Goal: Information Seeking & Learning: Check status

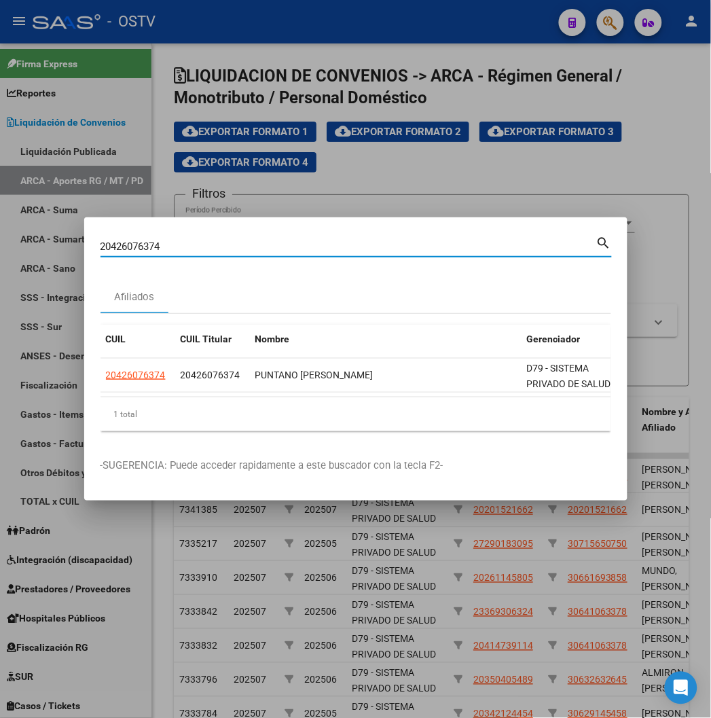
click at [207, 249] on input "20426076374" at bounding box center [349, 246] width 496 height 12
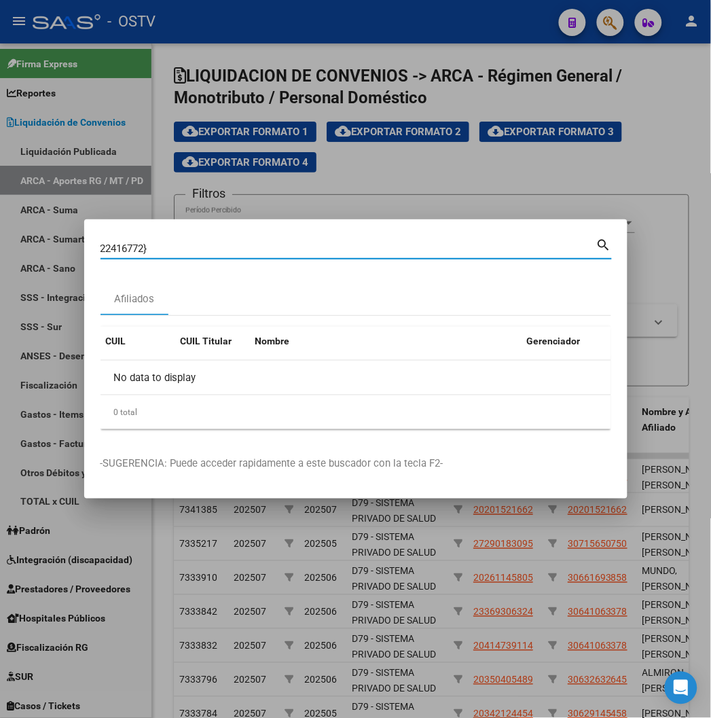
type input "22416772"
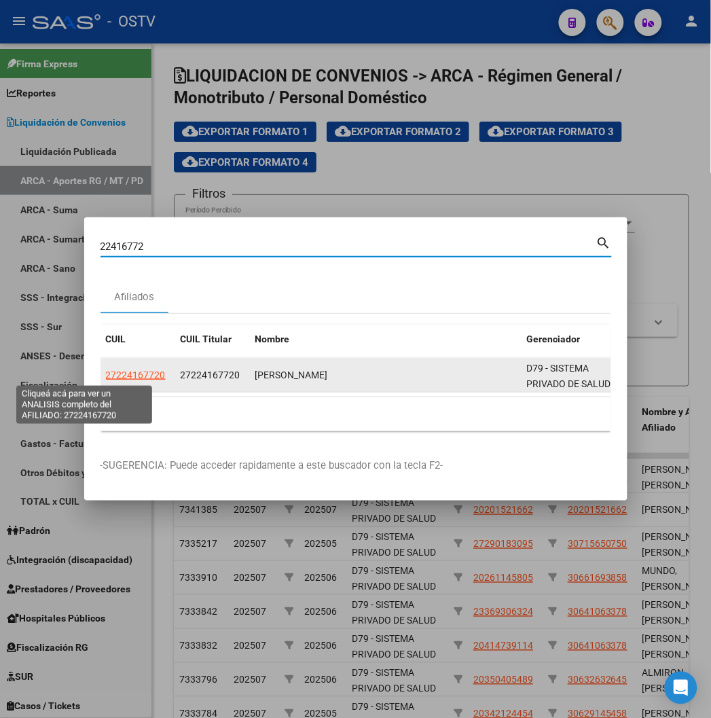
click at [106, 374] on span "27224167720" at bounding box center [136, 375] width 60 height 11
type textarea "27224167720"
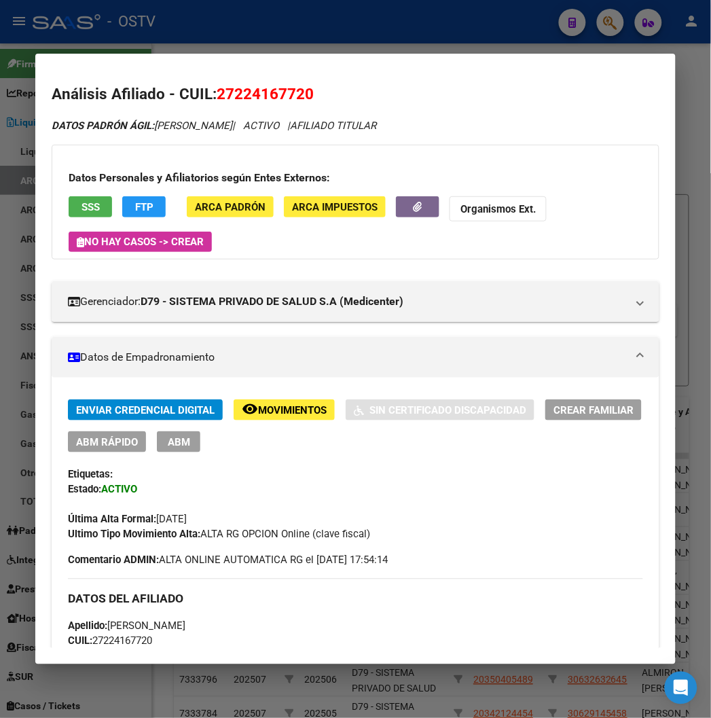
click at [71, 194] on div "Datos Personales y Afiliatorios según Entes Externos: SSS FTP ARCA Padrón ARCA …" at bounding box center [355, 202] width 607 height 115
click at [82, 201] on span "SSS" at bounding box center [91, 207] width 18 height 12
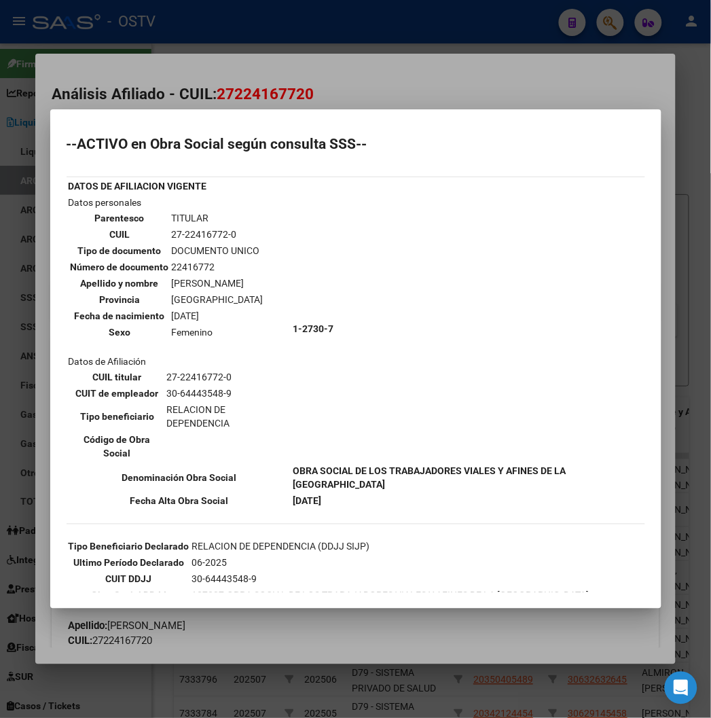
click at [254, 104] on div at bounding box center [355, 359] width 711 height 718
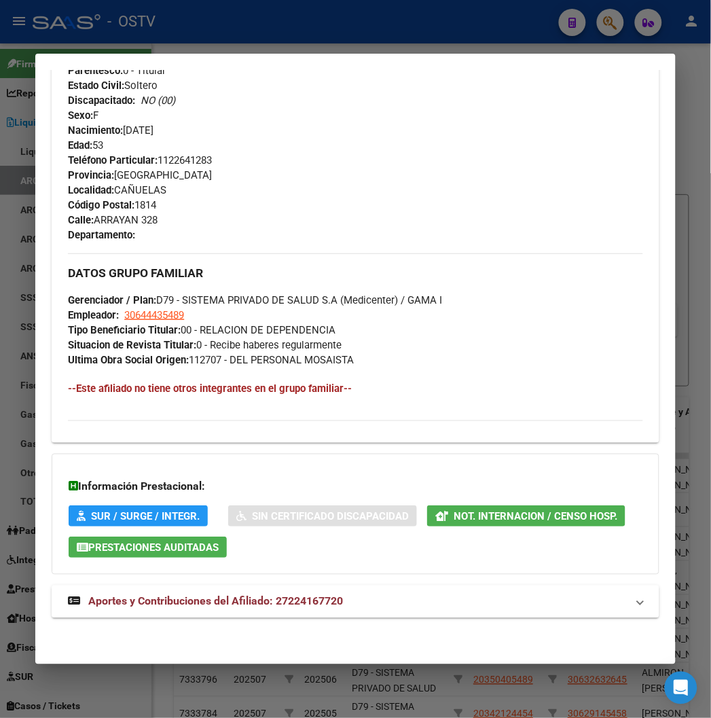
drag, startPoint x: 173, startPoint y: 606, endPoint x: 163, endPoint y: 573, distance: 34.2
click at [173, 606] on span "Aportes y Contribuciones del Afiliado: 27224167720" at bounding box center [215, 601] width 255 height 13
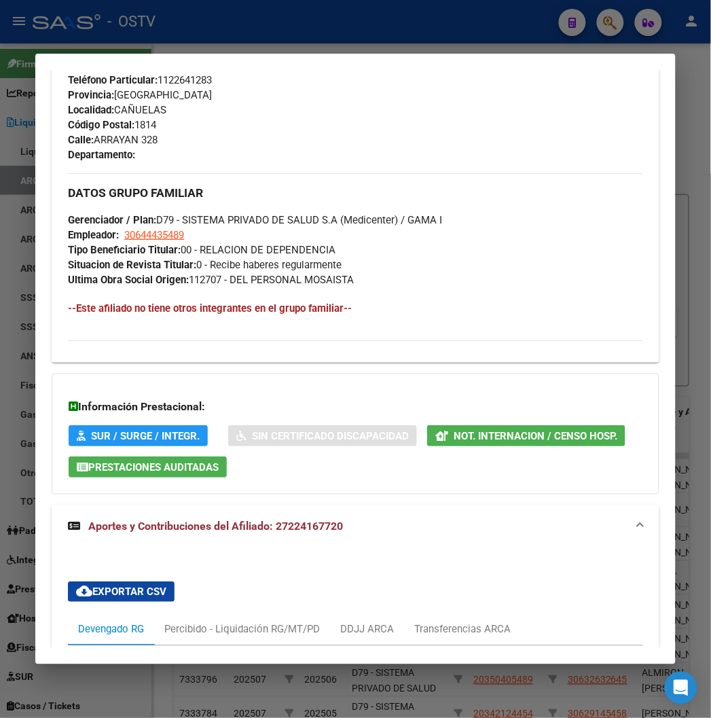
scroll to position [1149, 0]
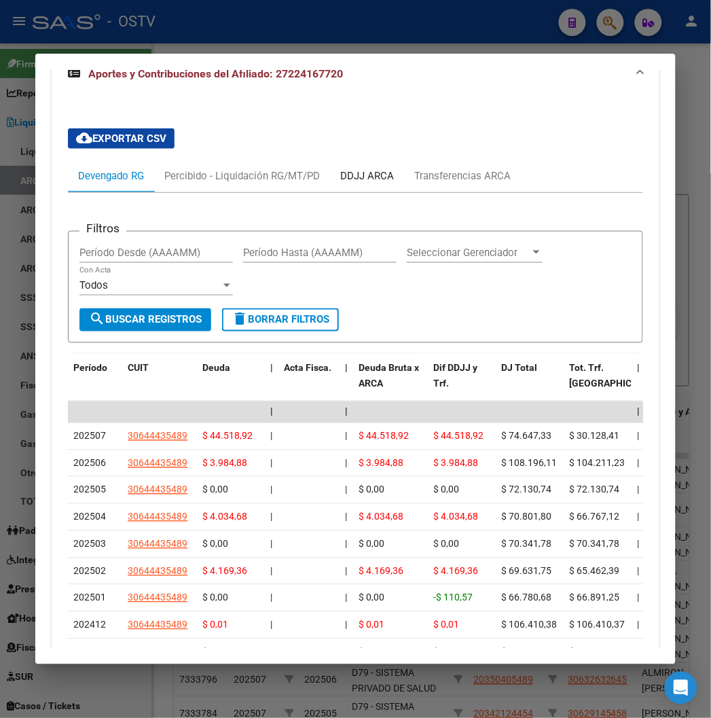
click at [365, 179] on div "DDJJ ARCA" at bounding box center [367, 175] width 54 height 15
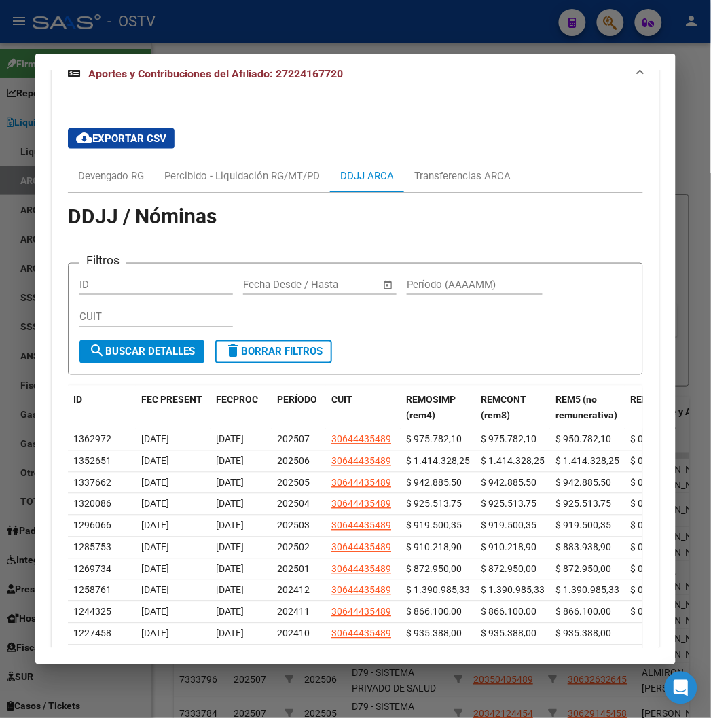
click at [79, 279] on div "ID" at bounding box center [156, 284] width 154 height 20
click at [94, 187] on div "Devengado RG" at bounding box center [111, 176] width 86 height 33
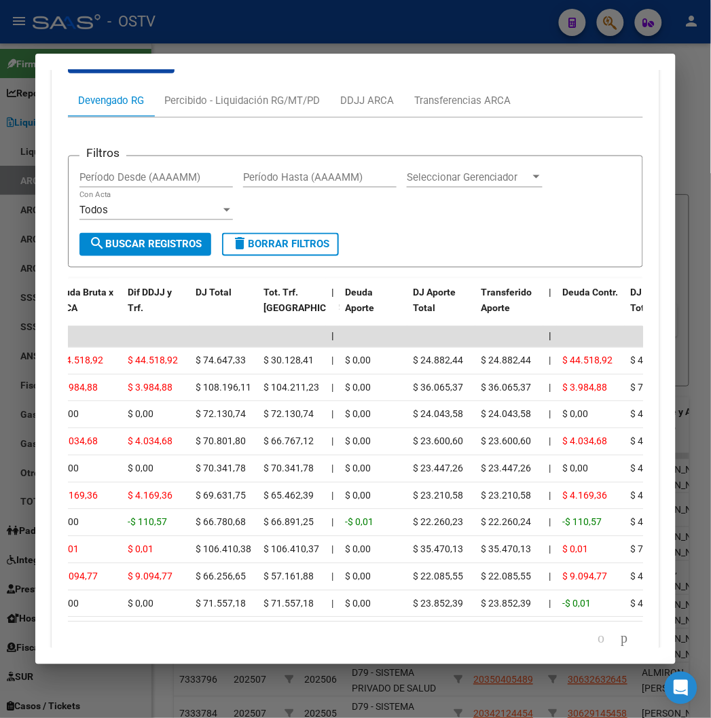
scroll to position [1313, 0]
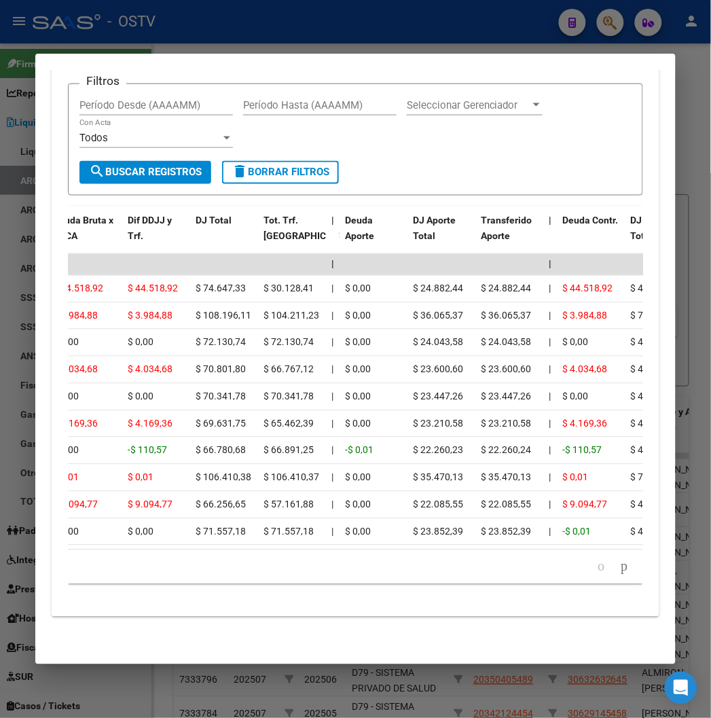
drag, startPoint x: 185, startPoint y: 640, endPoint x: 194, endPoint y: 639, distance: 8.2
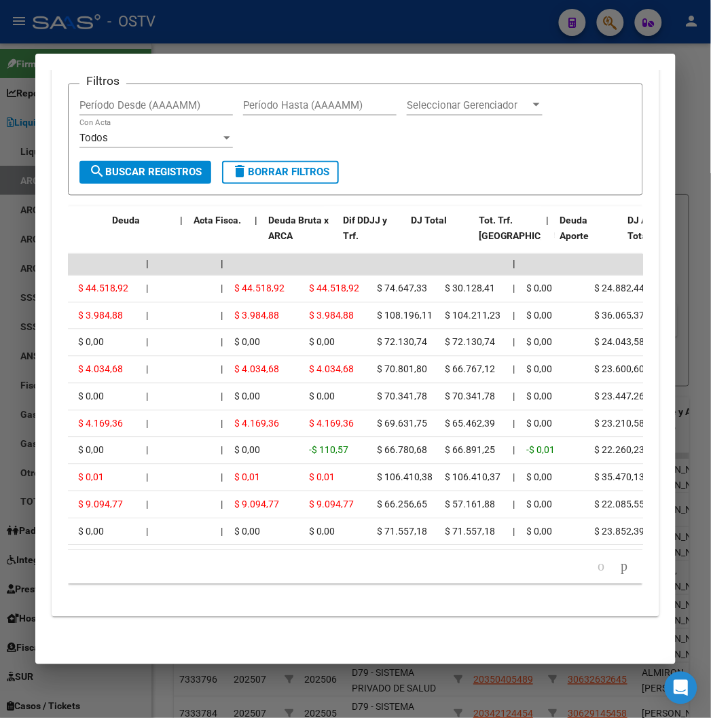
scroll to position [0, 18]
